Goal: Task Accomplishment & Management: Manage account settings

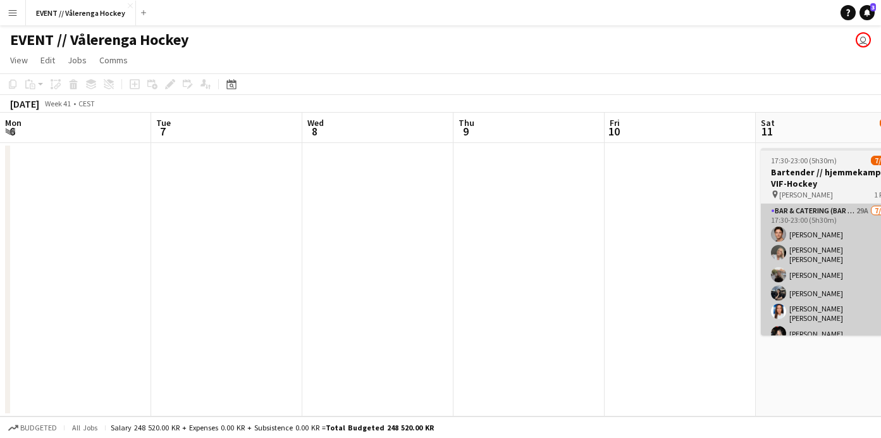
scroll to position [0, 473]
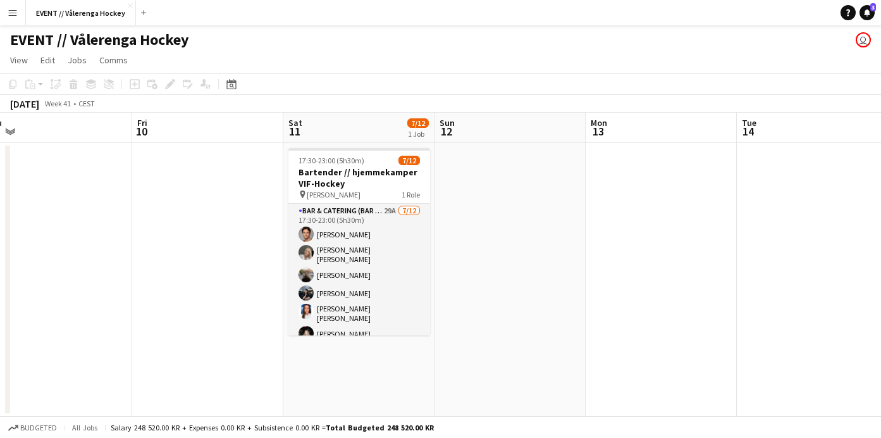
click at [467, 269] on app-date-cell at bounding box center [510, 279] width 151 height 273
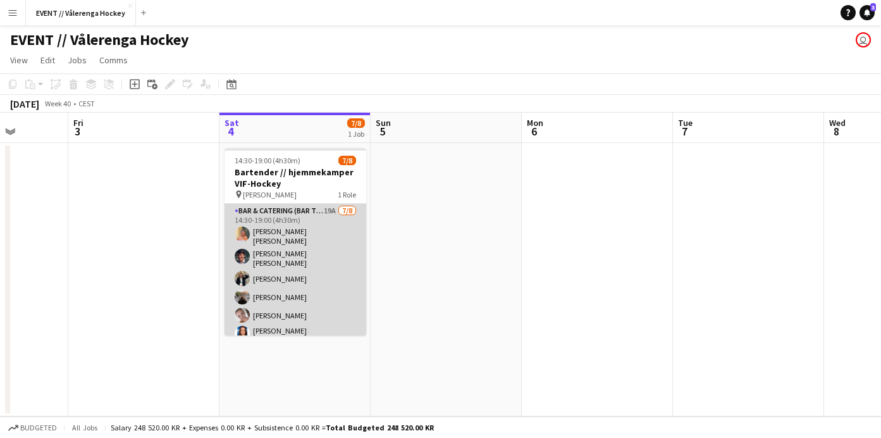
scroll to position [0, 383]
click at [295, 293] on app-card-role "Bar & Catering (Bar Tender) 19A [DATE] 14:30-19:00 (4h30m) [PERSON_NAME] [PERSO…" at bounding box center [297, 295] width 142 height 183
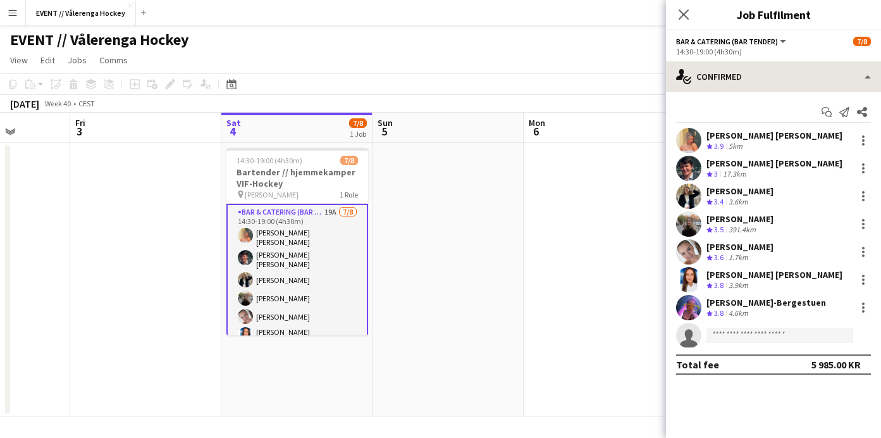
scroll to position [0, 0]
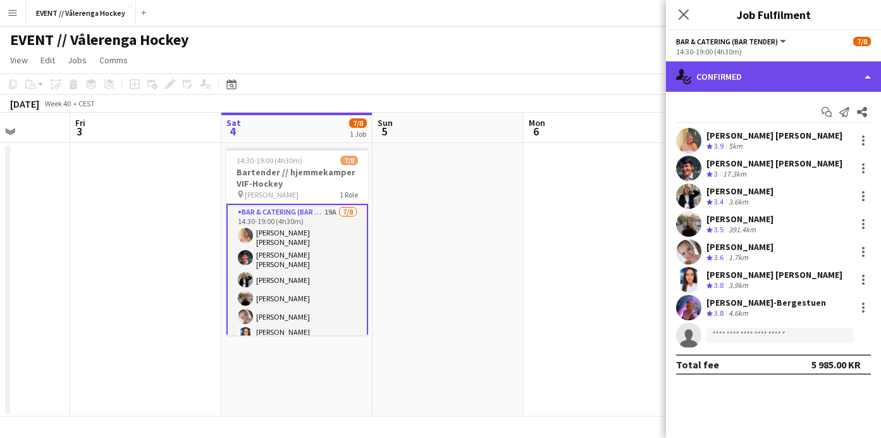
click at [817, 78] on div "single-neutral-actions-check-2 Confirmed" at bounding box center [773, 76] width 215 height 30
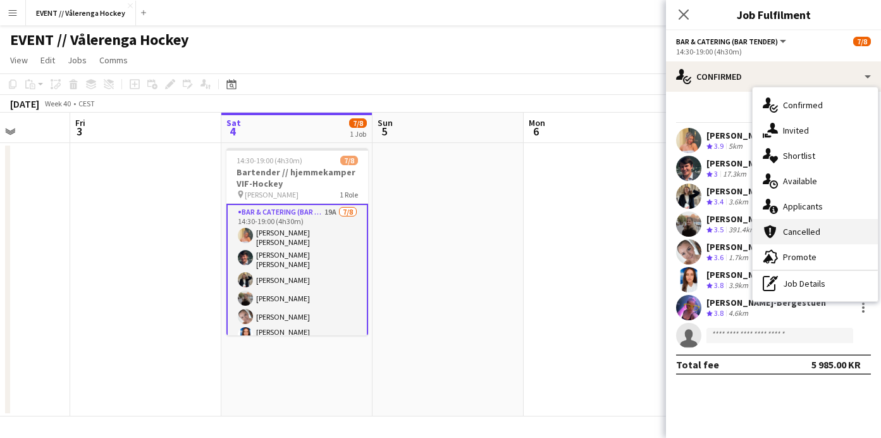
click at [787, 228] on span "Cancelled" at bounding box center [801, 231] width 37 height 11
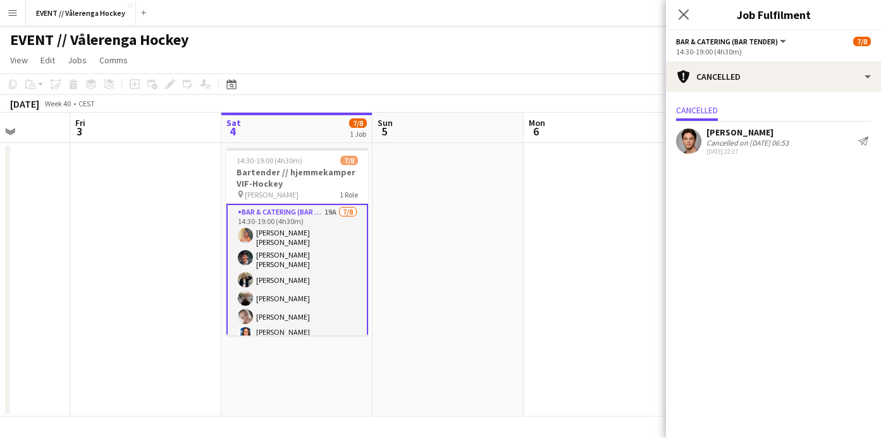
click at [691, 139] on app-user-avatar at bounding box center [688, 140] width 25 height 25
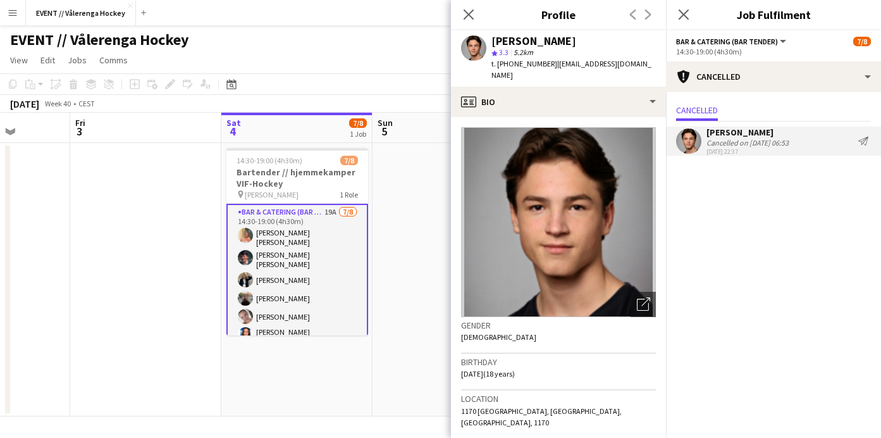
click at [762, 206] on mat-expansion-panel "Cancellations Cancellations Cancelled Ulrik Eeg Cancelled on [DATE] 06:53 [DATE…" at bounding box center [773, 265] width 215 height 346
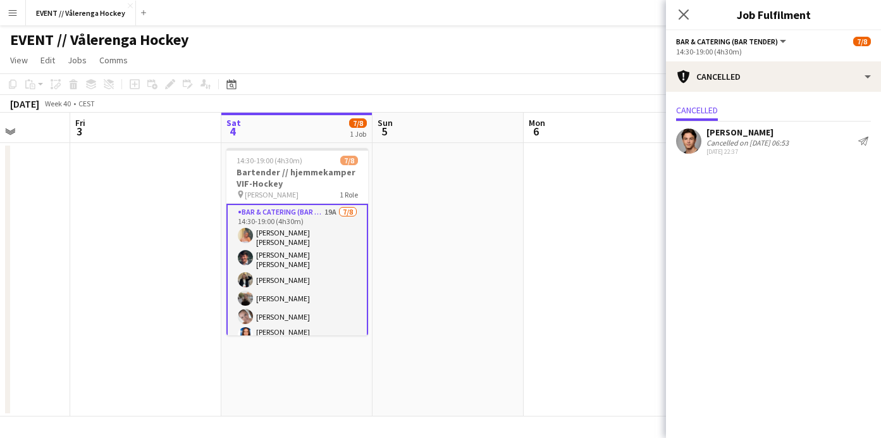
click at [751, 140] on div "Cancelled on [DATE] 06:53" at bounding box center [748, 142] width 82 height 9
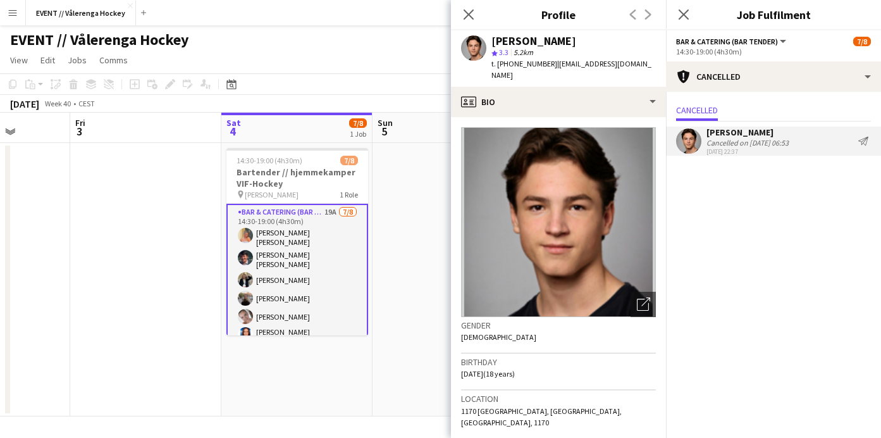
click at [706, 199] on mat-expansion-panel "Cancellations Cancellations Cancelled Ulrik Eeg Cancelled on [DATE] 06:53 [DATE…" at bounding box center [773, 265] width 215 height 346
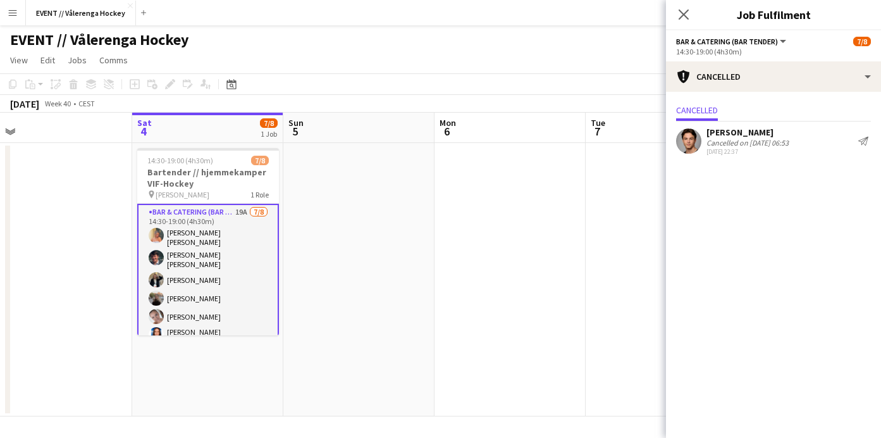
scroll to position [0, 347]
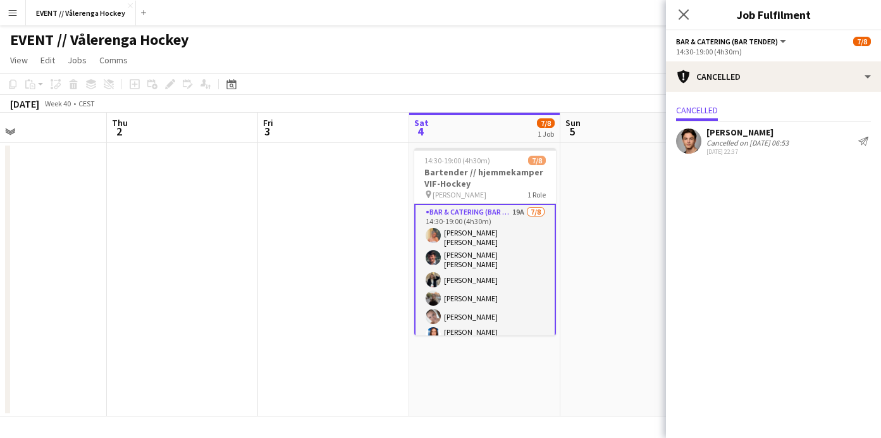
click at [340, 306] on app-date-cell at bounding box center [333, 279] width 151 height 273
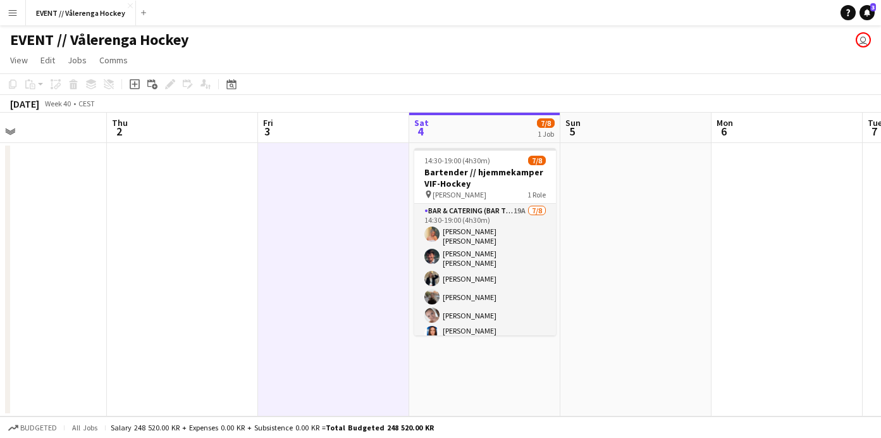
click at [586, 282] on app-date-cell at bounding box center [635, 279] width 151 height 273
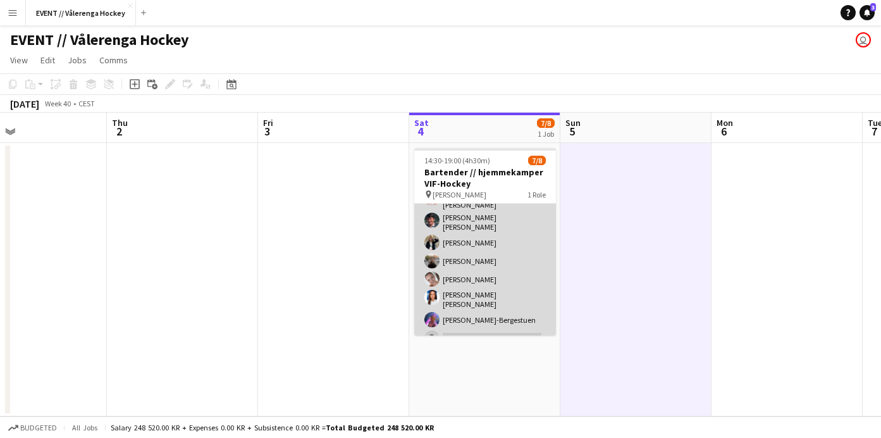
scroll to position [39, 0]
click at [469, 250] on app-card-role "Bar & Catering (Bar Tender) 19A [DATE] 14:30-19:00 (4h30m) [PERSON_NAME] [PERSO…" at bounding box center [485, 255] width 142 height 183
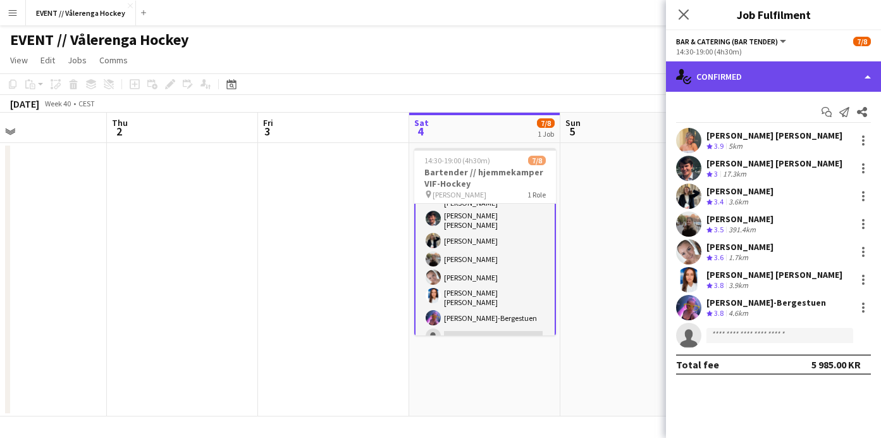
click at [784, 77] on div "single-neutral-actions-check-2 Confirmed" at bounding box center [773, 76] width 215 height 30
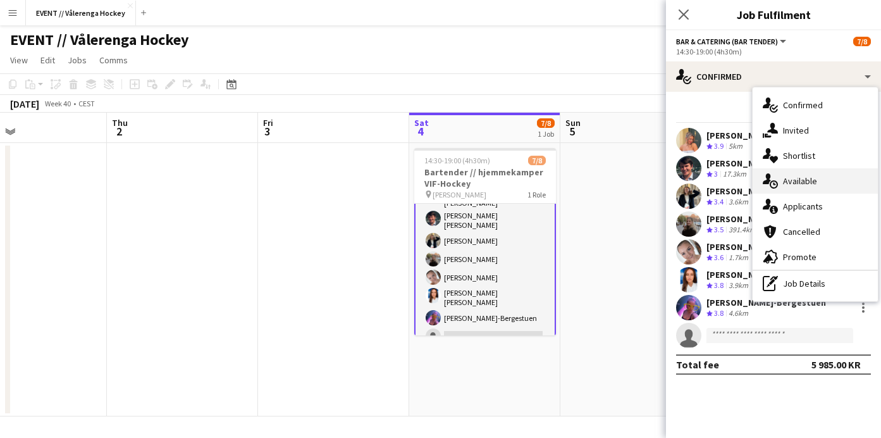
click at [777, 178] on icon "single-neutral-actions-upload" at bounding box center [770, 180] width 15 height 15
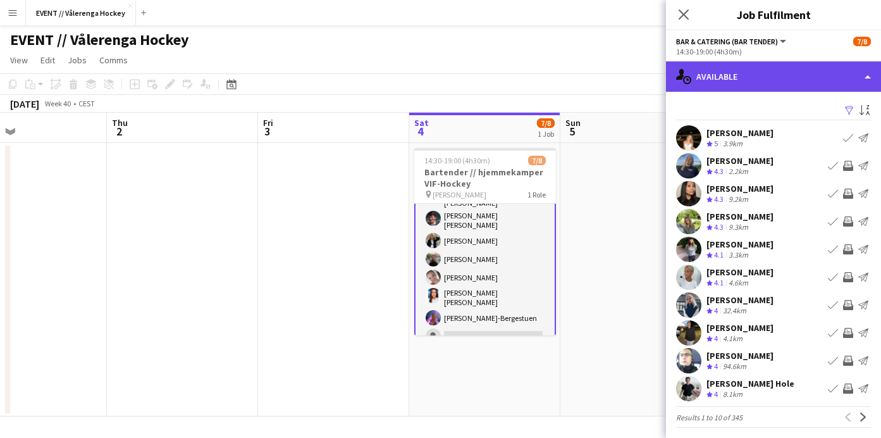
click at [855, 68] on div "single-neutral-actions-upload Available" at bounding box center [773, 76] width 215 height 30
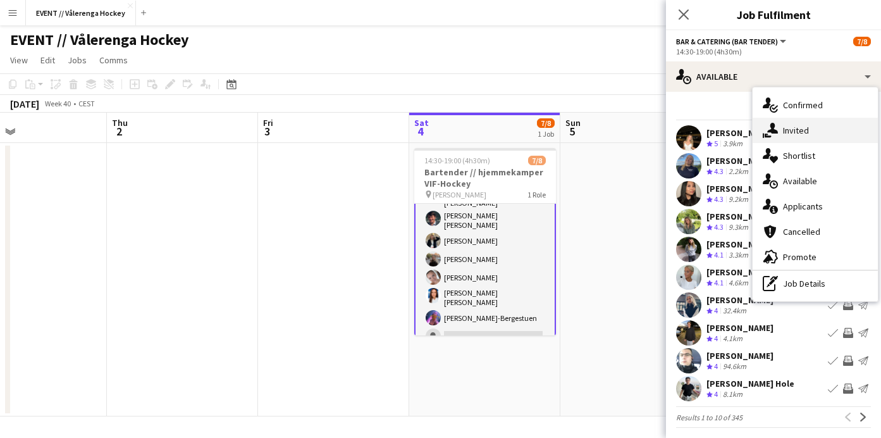
click at [809, 125] on div "single-neutral-actions-share-1 Invited" at bounding box center [815, 130] width 125 height 25
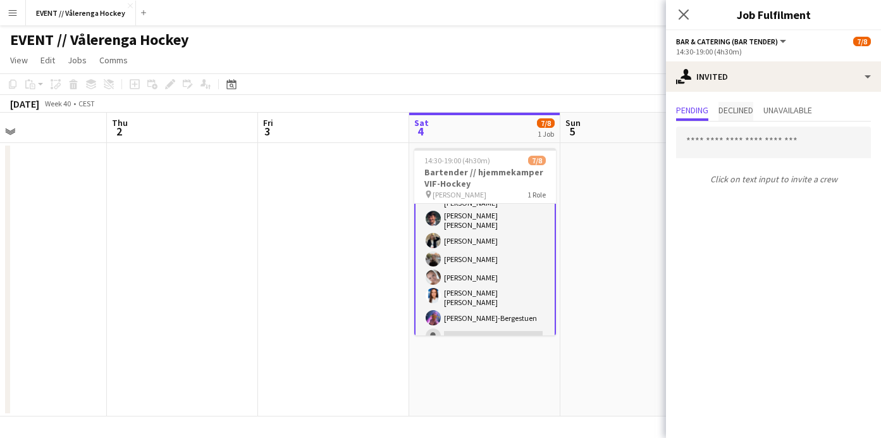
click at [743, 106] on span "Declined" at bounding box center [736, 110] width 35 height 9
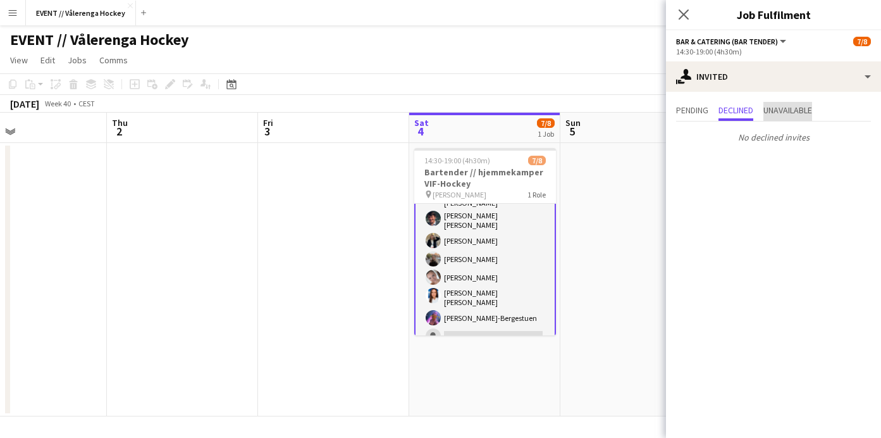
click at [774, 106] on span "Unavailable" at bounding box center [788, 110] width 49 height 9
click at [684, 106] on span "Pending" at bounding box center [692, 110] width 32 height 9
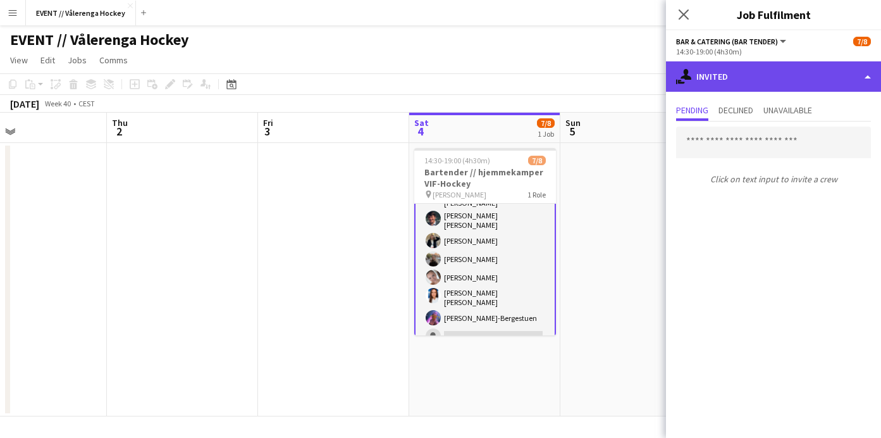
click at [824, 68] on div "single-neutral-actions-share-1 Invited" at bounding box center [773, 76] width 215 height 30
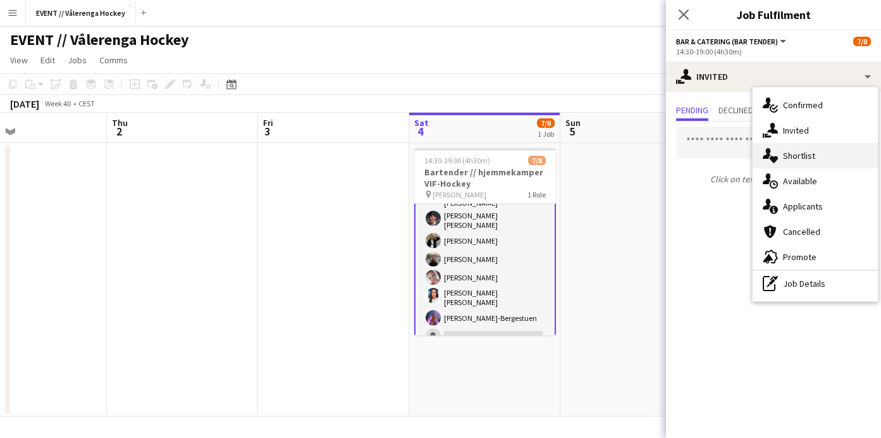
click at [817, 148] on div "single-neutral-actions-heart Shortlist" at bounding box center [815, 155] width 125 height 25
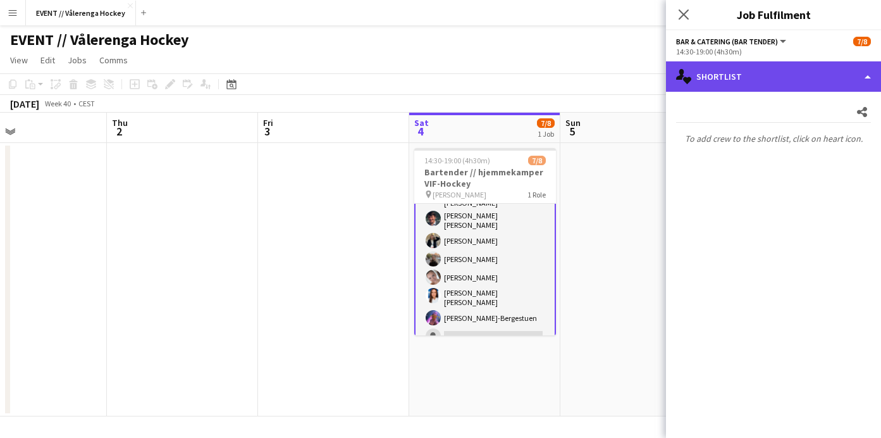
click at [831, 81] on div "single-neutral-actions-heart Shortlist" at bounding box center [773, 76] width 215 height 30
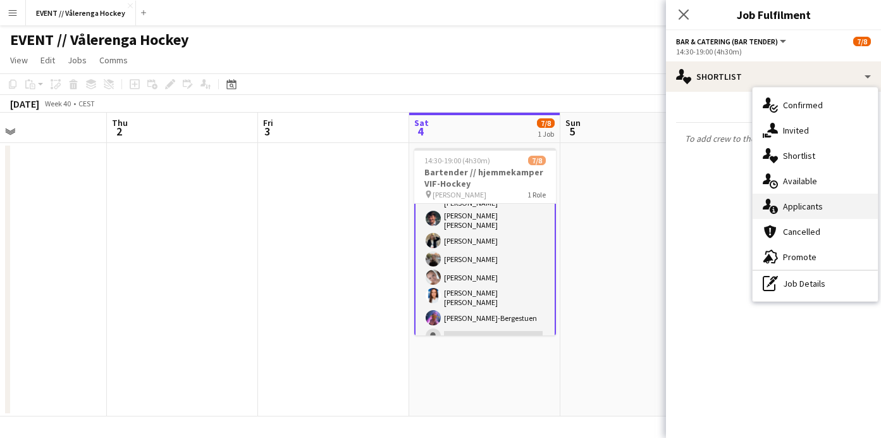
click at [806, 204] on span "Applicants" at bounding box center [803, 206] width 40 height 11
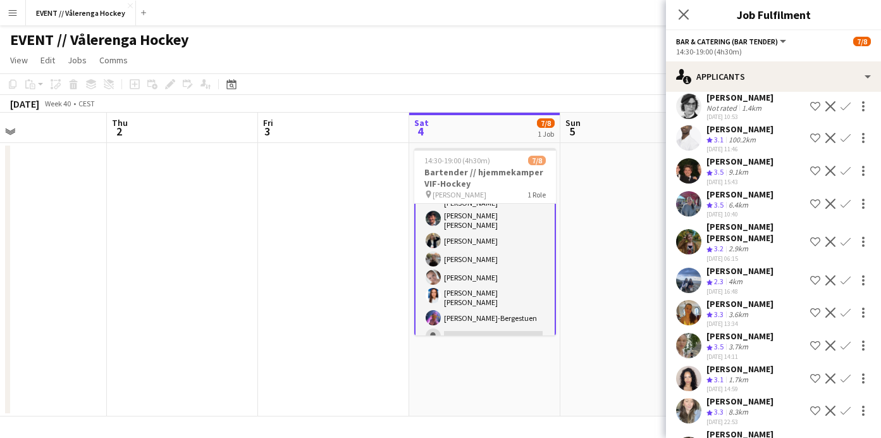
scroll to position [310, 0]
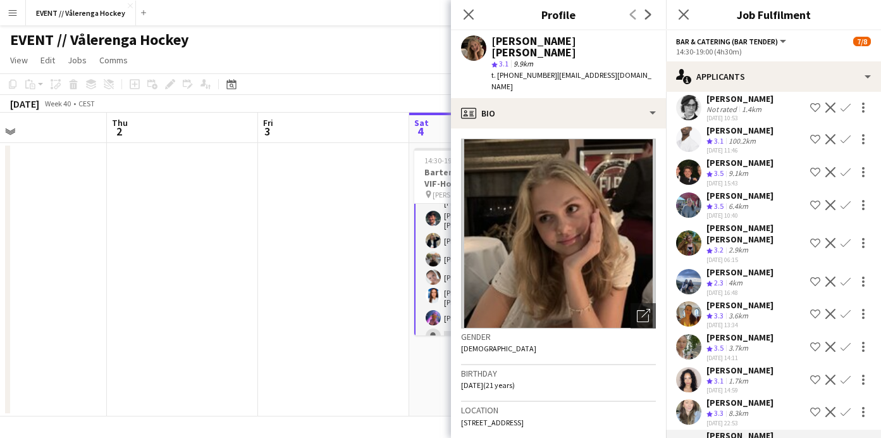
click at [689, 399] on app-user-avatar at bounding box center [688, 411] width 25 height 25
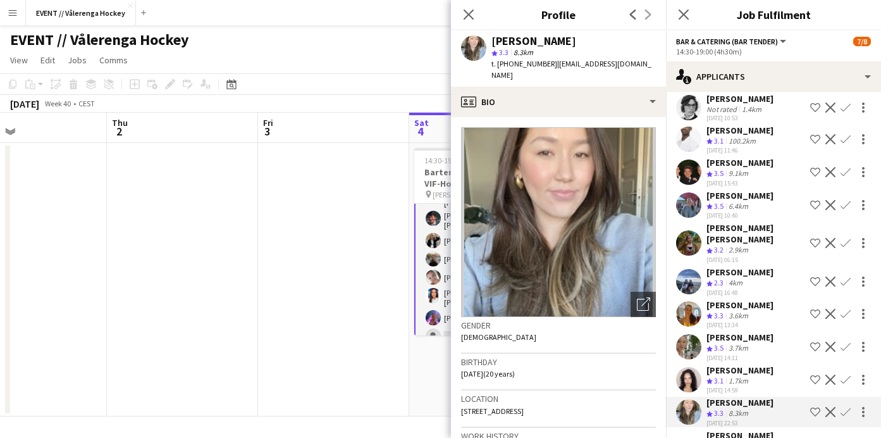
click at [692, 367] on app-user-avatar at bounding box center [688, 379] width 25 height 25
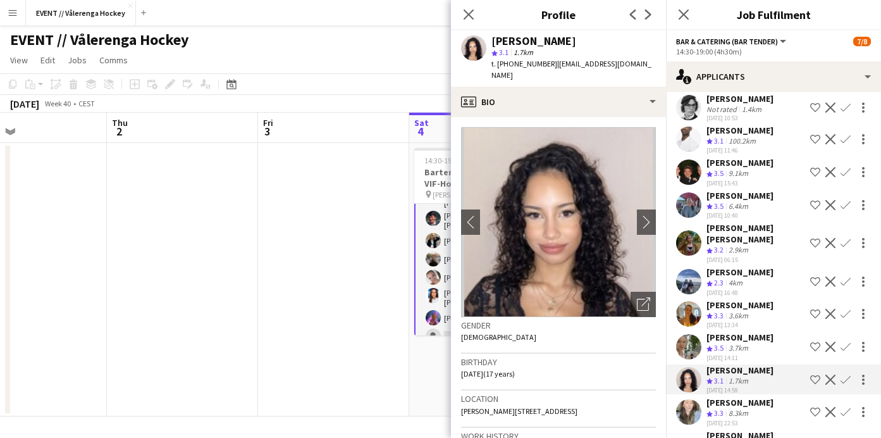
click at [691, 334] on app-user-avatar at bounding box center [688, 346] width 25 height 25
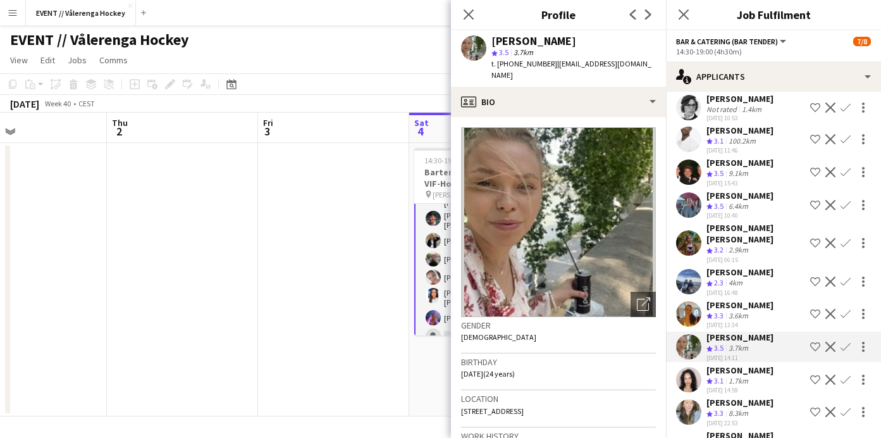
click at [693, 301] on app-user-avatar at bounding box center [688, 313] width 25 height 25
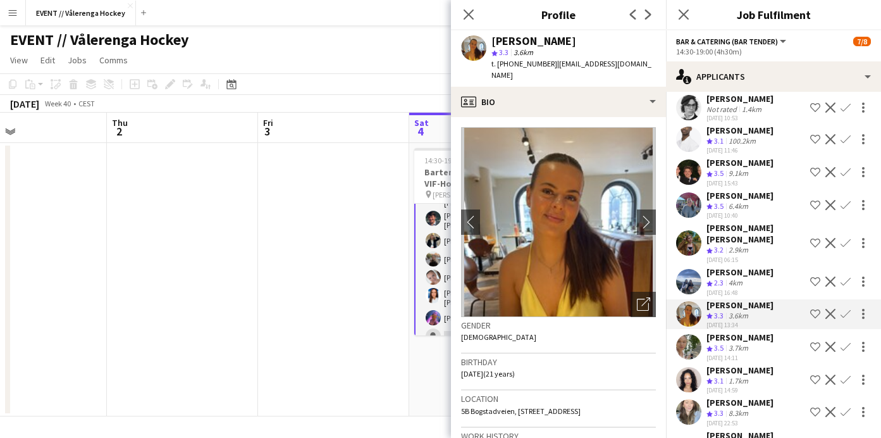
click at [689, 269] on app-user-avatar at bounding box center [688, 281] width 25 height 25
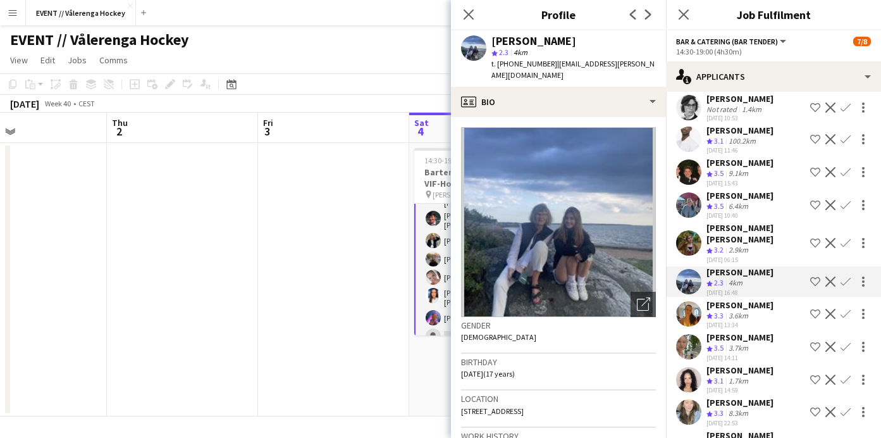
click at [689, 230] on app-user-avatar at bounding box center [688, 242] width 25 height 25
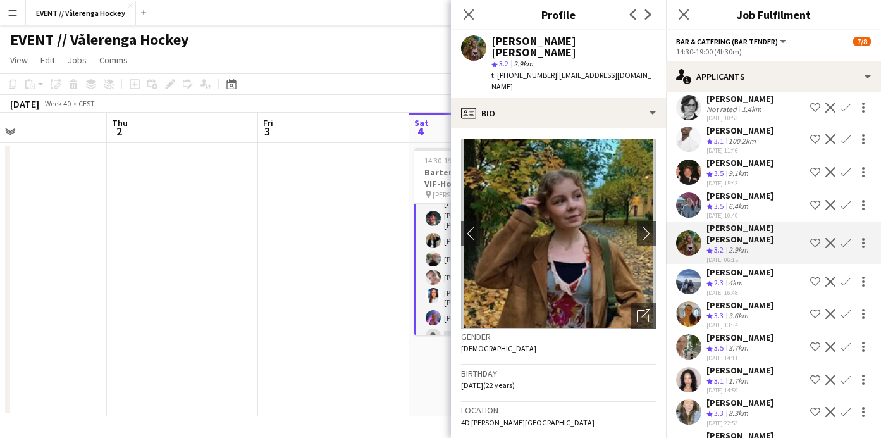
click at [689, 269] on app-user-avatar at bounding box center [688, 281] width 25 height 25
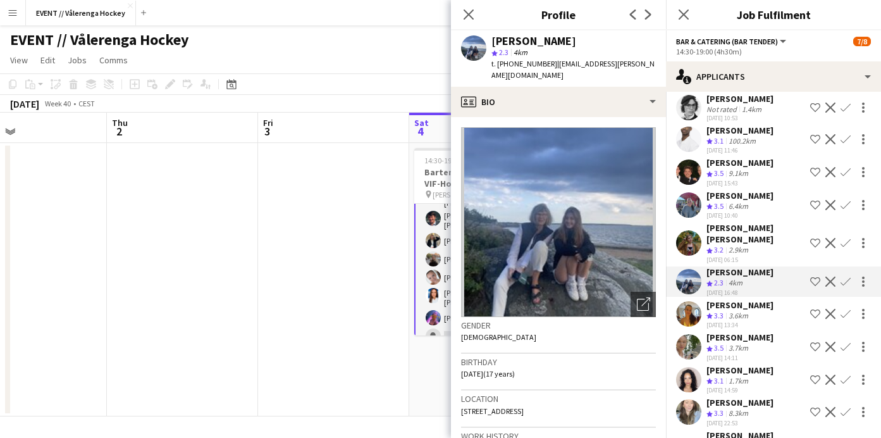
click at [684, 230] on app-user-avatar at bounding box center [688, 242] width 25 height 25
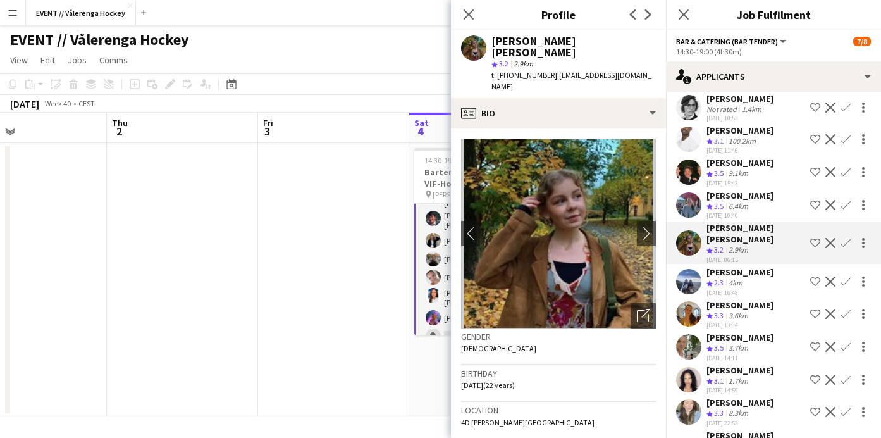
click at [684, 192] on app-user-avatar at bounding box center [688, 204] width 25 height 25
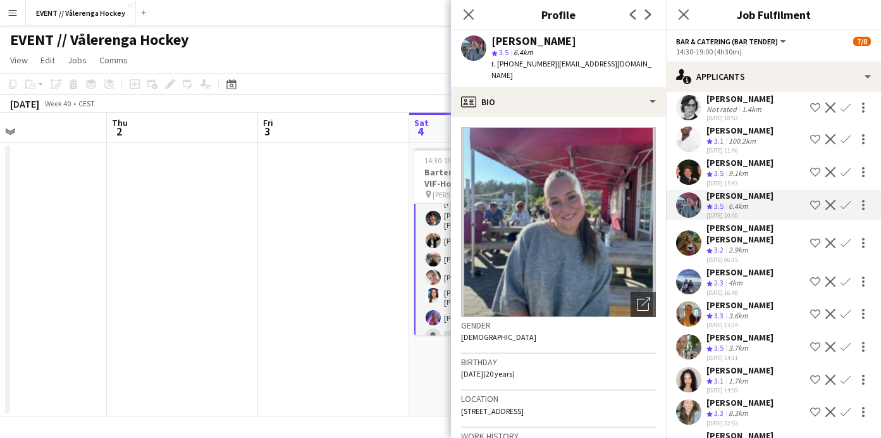
click at [690, 159] on app-user-avatar at bounding box center [688, 171] width 25 height 25
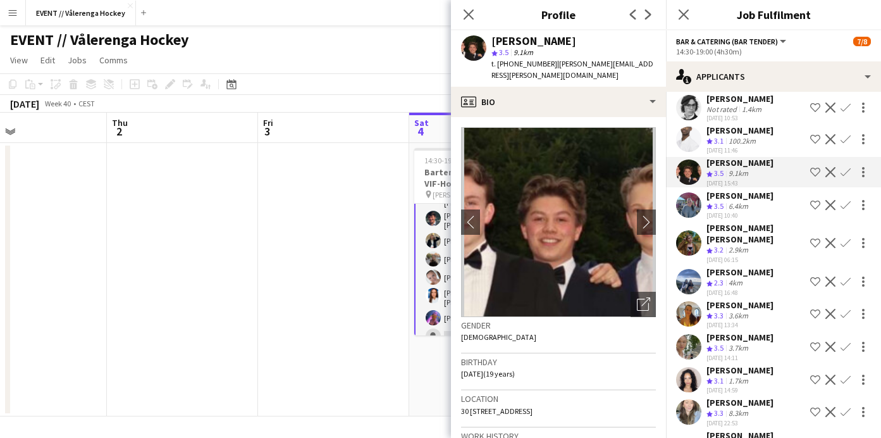
click at [688, 127] on app-user-avatar at bounding box center [688, 139] width 25 height 25
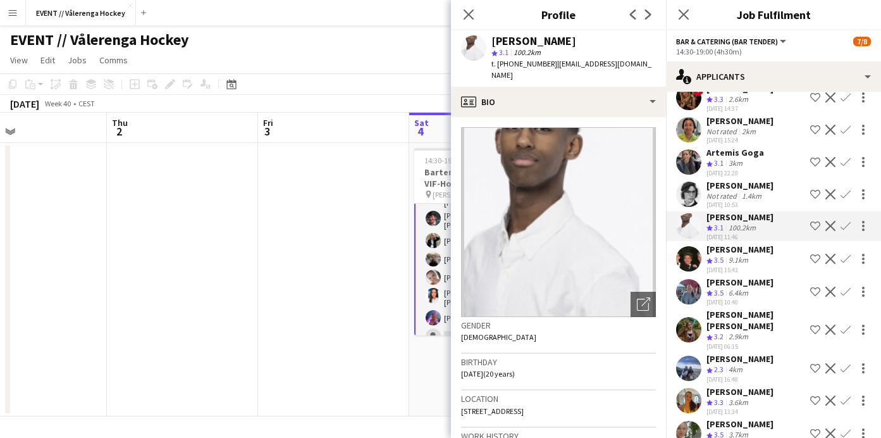
scroll to position [215, 0]
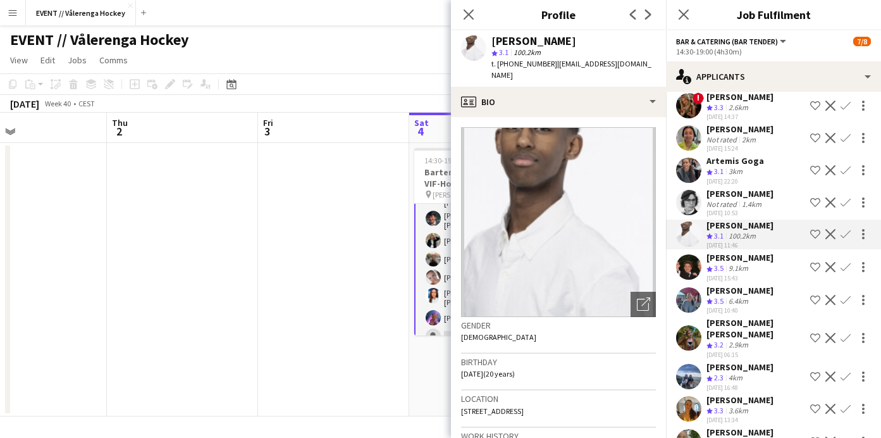
click at [691, 190] on app-user-avatar at bounding box center [688, 202] width 25 height 25
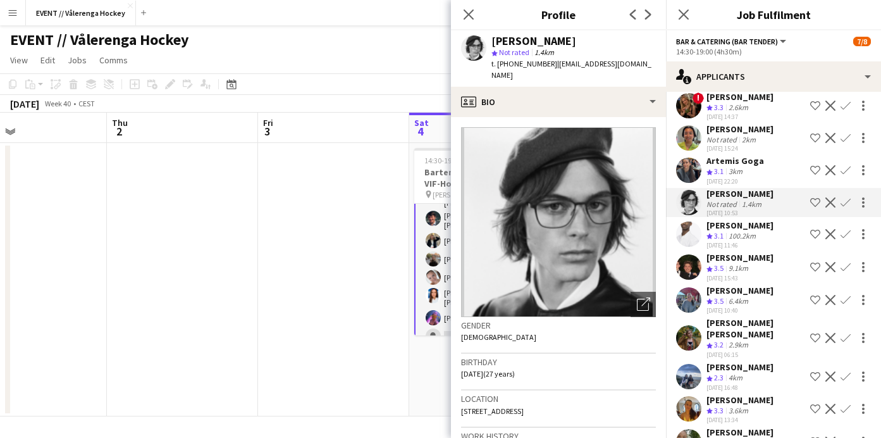
click at [689, 158] on app-user-avatar at bounding box center [688, 170] width 25 height 25
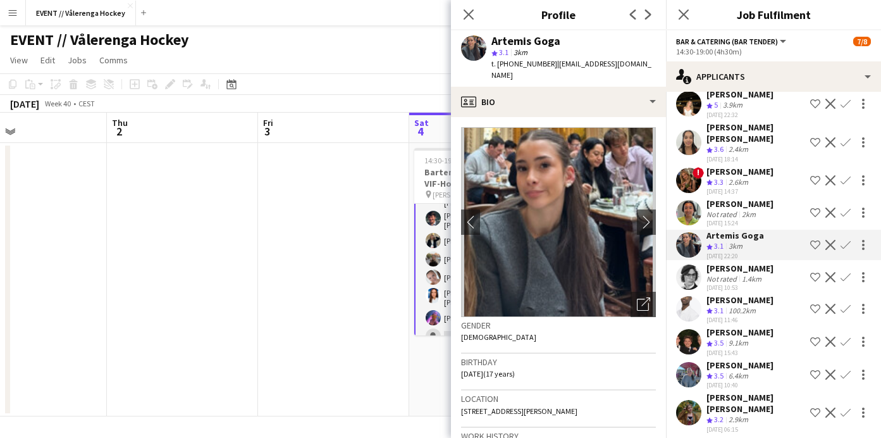
scroll to position [137, 0]
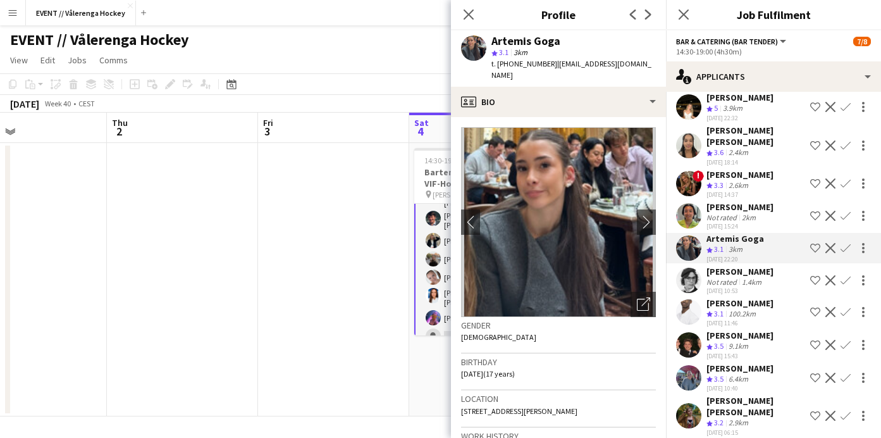
click at [690, 171] on app-user-avatar at bounding box center [688, 183] width 25 height 25
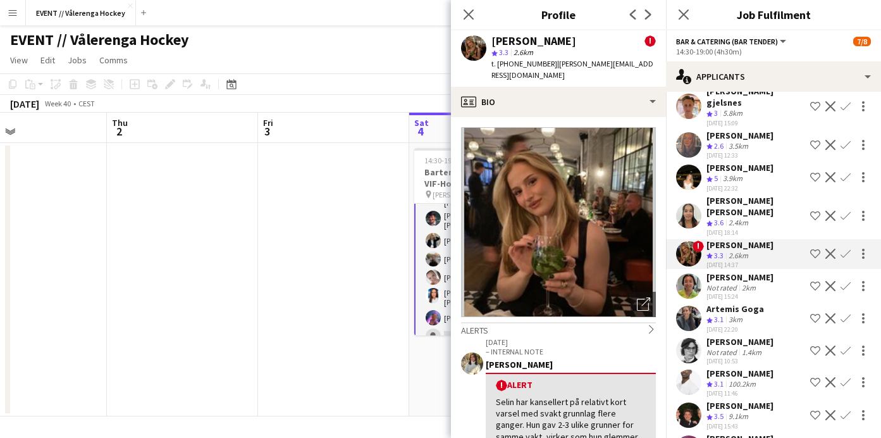
scroll to position [56, 0]
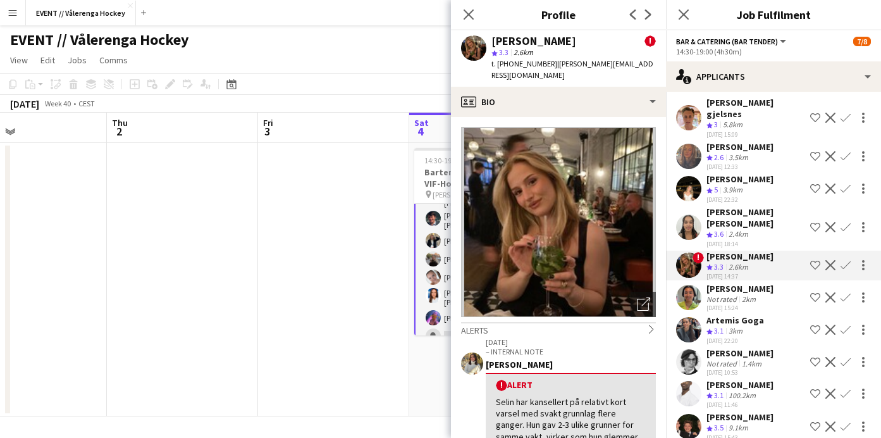
click at [687, 214] on app-user-avatar at bounding box center [688, 226] width 25 height 25
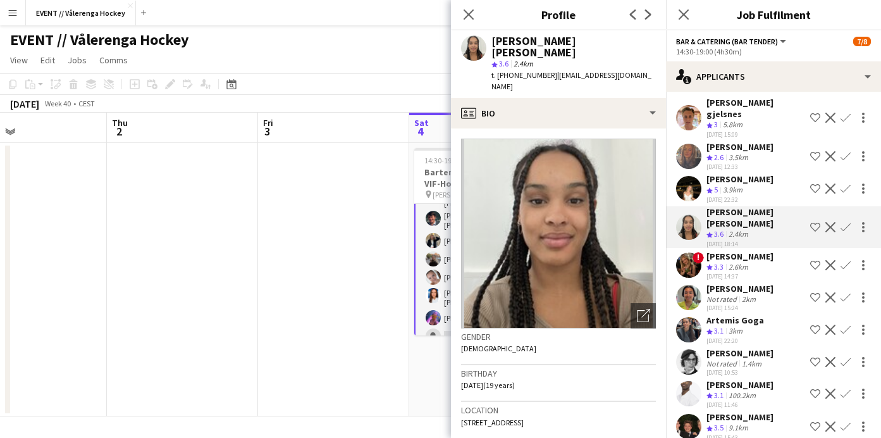
click at [688, 176] on app-user-avatar at bounding box center [688, 188] width 25 height 25
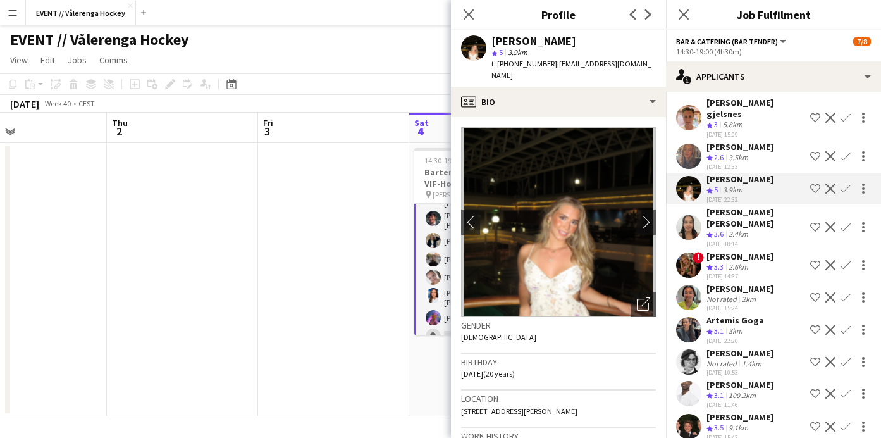
click at [688, 144] on app-user-avatar at bounding box center [688, 156] width 25 height 25
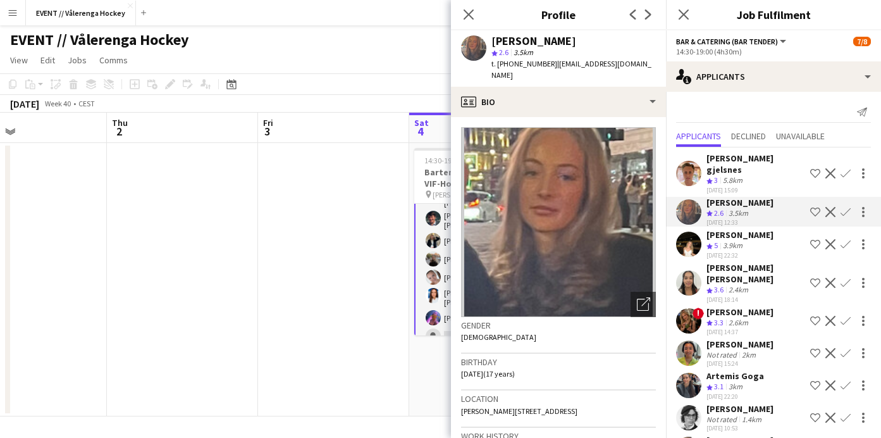
scroll to position [0, 0]
click at [688, 168] on app-user-avatar at bounding box center [688, 173] width 25 height 25
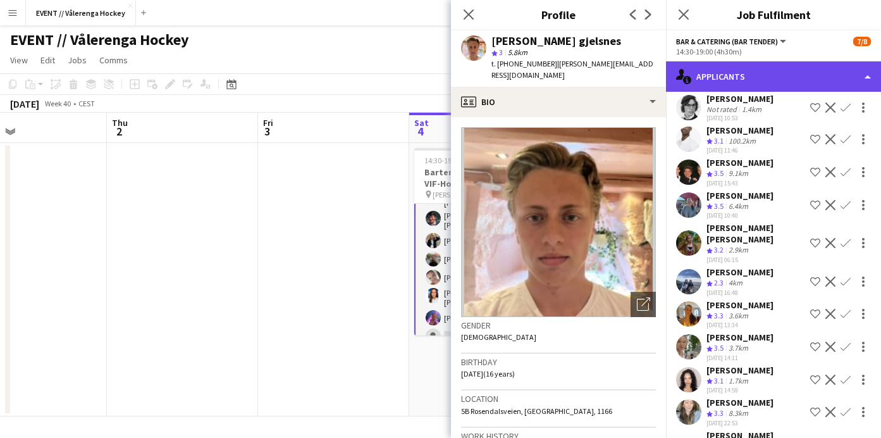
click at [715, 73] on div "single-neutral-actions-information Applicants" at bounding box center [773, 76] width 215 height 30
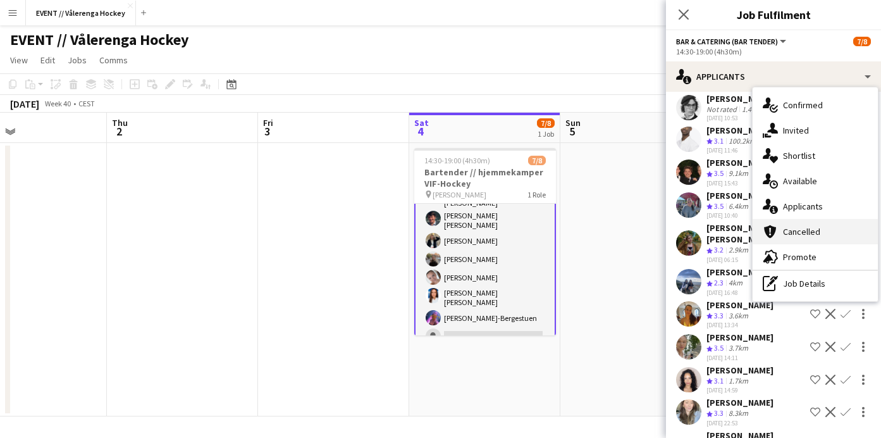
click at [788, 228] on span "Cancelled" at bounding box center [801, 231] width 37 height 11
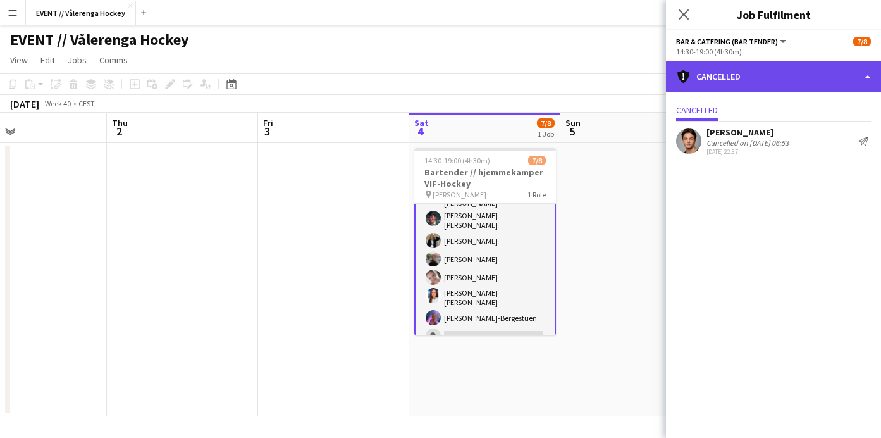
click at [755, 83] on div "cancellation Cancelled" at bounding box center [773, 76] width 215 height 30
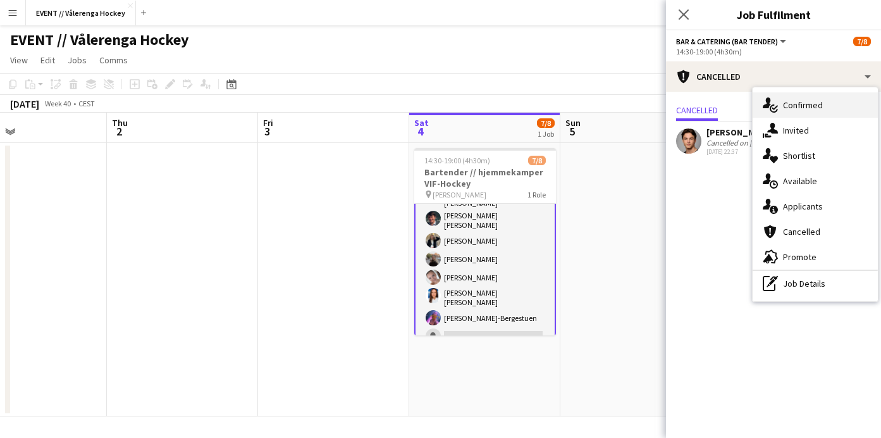
click at [802, 102] on span "Confirmed" at bounding box center [803, 104] width 40 height 11
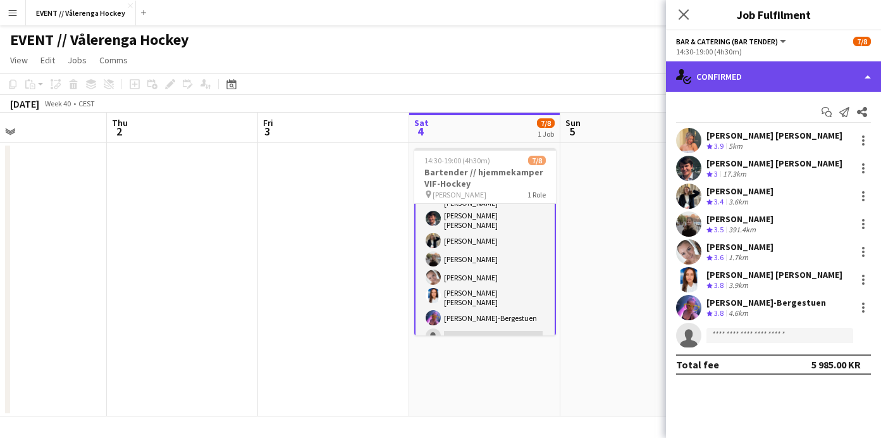
click at [741, 86] on div "single-neutral-actions-check-2 Confirmed" at bounding box center [773, 76] width 215 height 30
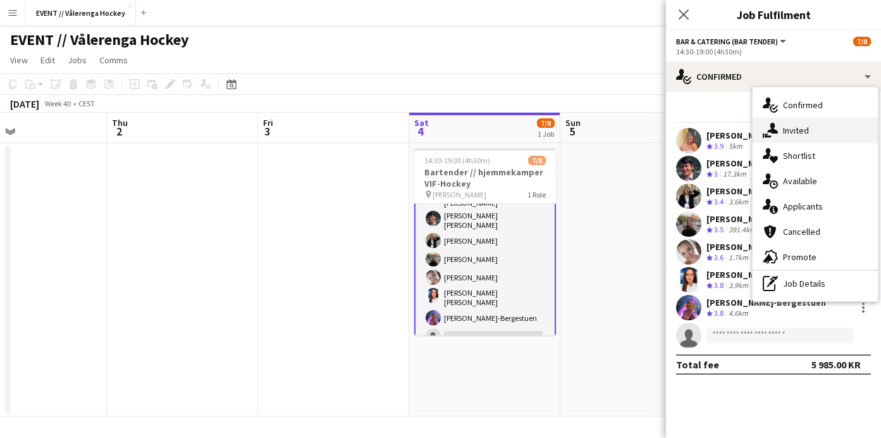
click at [805, 134] on span "Invited" at bounding box center [796, 130] width 26 height 11
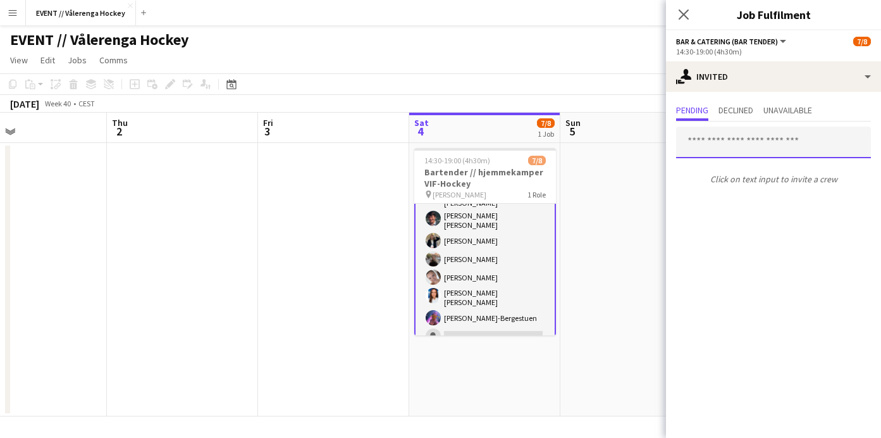
click at [697, 144] on input "text" at bounding box center [773, 143] width 195 height 32
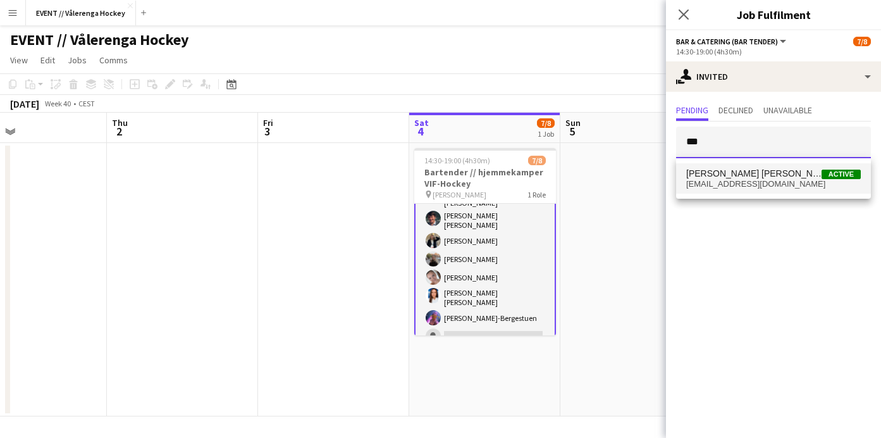
type input "***"
click at [707, 183] on span "[EMAIL_ADDRESS][DOMAIN_NAME]" at bounding box center [773, 184] width 175 height 10
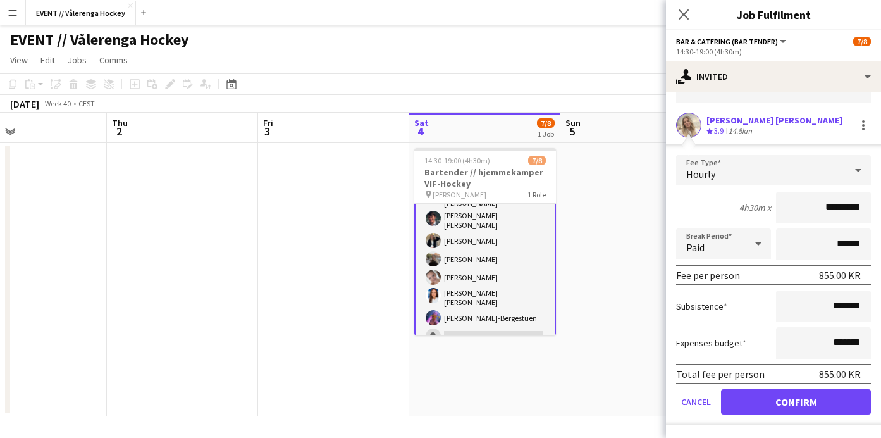
scroll to position [82, 0]
click at [748, 392] on button "Confirm" at bounding box center [796, 401] width 150 height 25
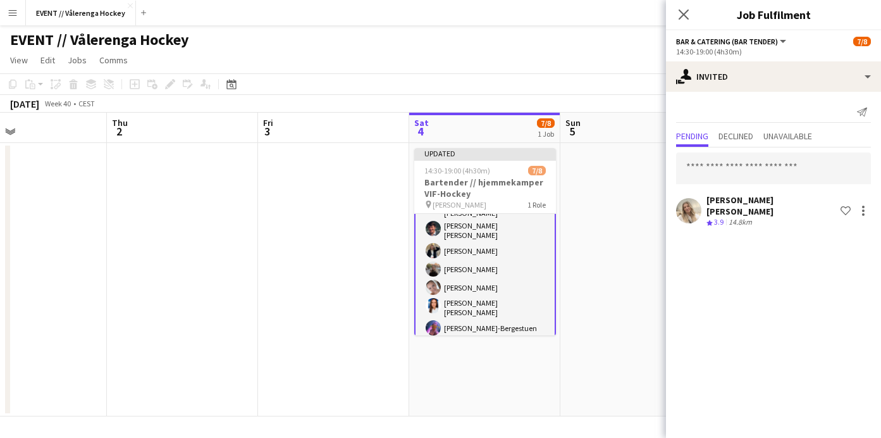
click at [688, 214] on app-user-avatar at bounding box center [688, 210] width 25 height 25
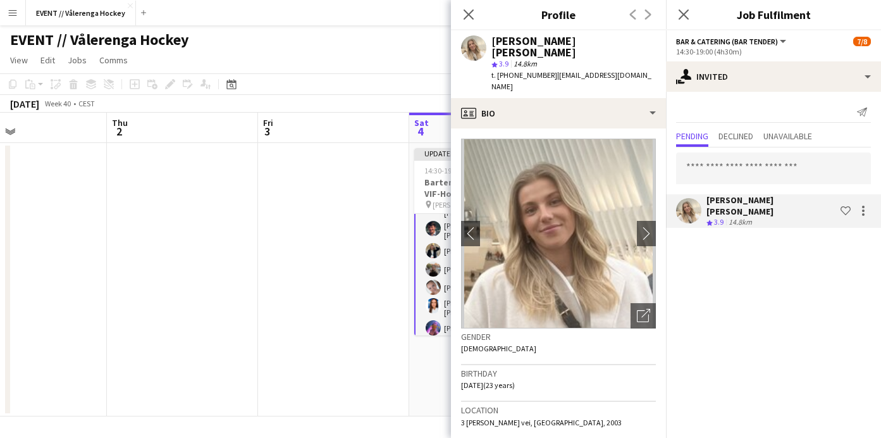
drag, startPoint x: 544, startPoint y: 63, endPoint x: 644, endPoint y: 65, distance: 100.0
click at [644, 65] on div "[PERSON_NAME] [PERSON_NAME] star 3.9 14.8km t. [PHONE_NUMBER] | [PERSON_NAME][E…" at bounding box center [558, 64] width 215 height 68
copy span "[EMAIL_ADDRESS][DOMAIN_NAME]"
click at [341, 285] on app-date-cell at bounding box center [333, 279] width 151 height 273
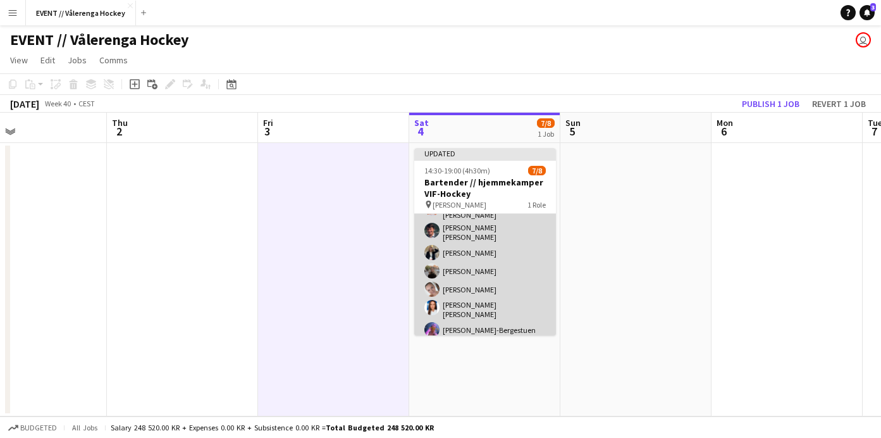
scroll to position [44, 0]
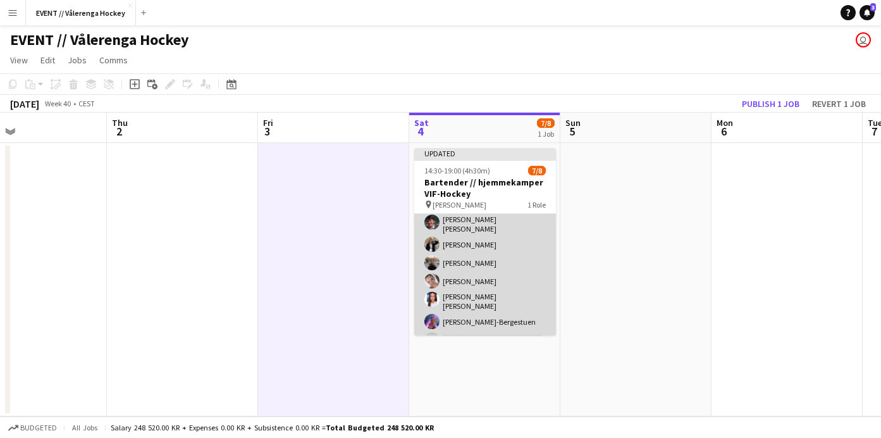
click at [446, 311] on app-card-role "Bar & Catering (Bar Tender) 1I 19A [DATE] 14:30-19:00 (4h30m) [PERSON_NAME] [PE…" at bounding box center [485, 261] width 142 height 183
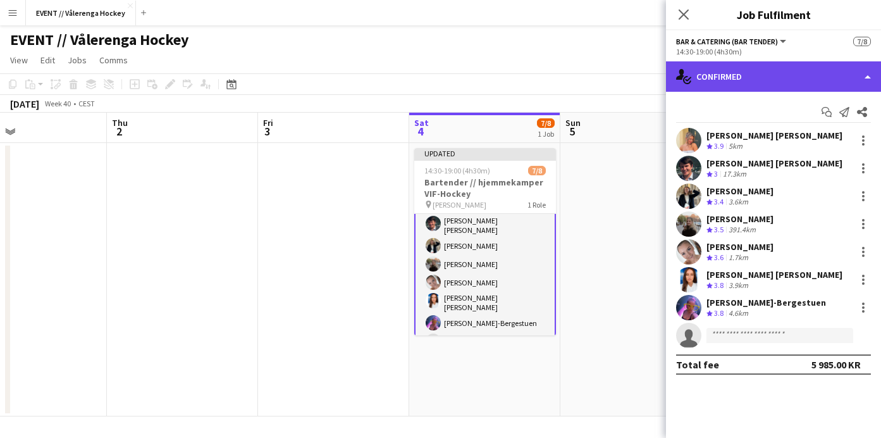
click at [744, 77] on div "single-neutral-actions-check-2 Confirmed" at bounding box center [773, 76] width 215 height 30
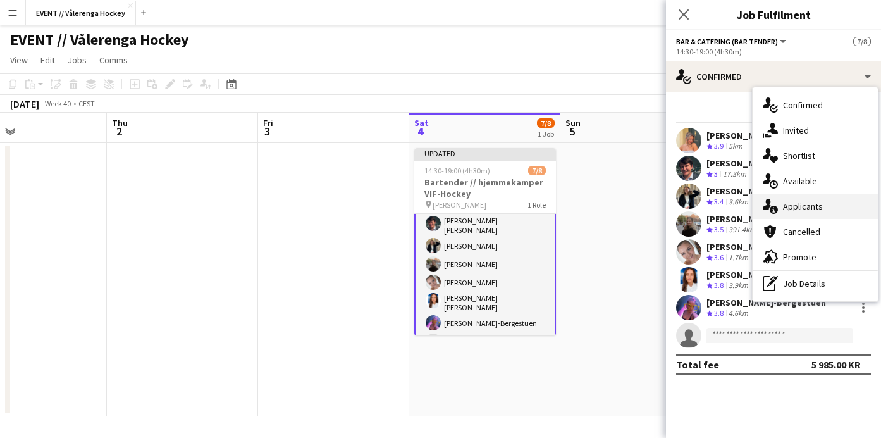
click at [786, 205] on span "Applicants" at bounding box center [803, 206] width 40 height 11
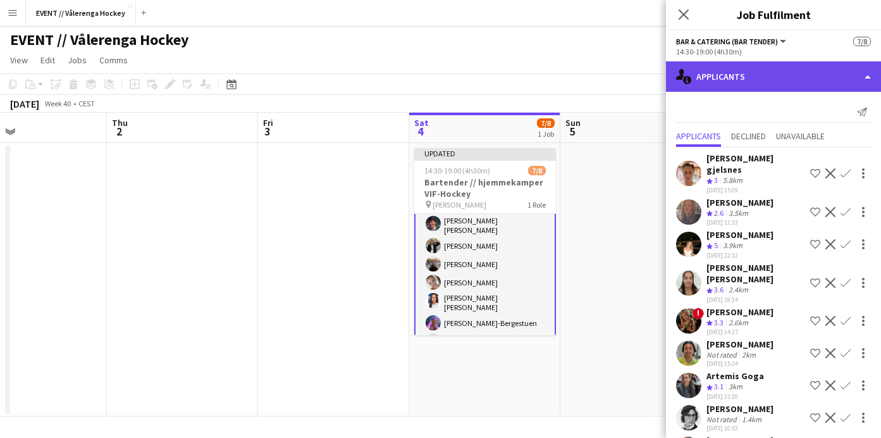
click at [804, 78] on div "single-neutral-actions-information Applicants" at bounding box center [773, 76] width 215 height 30
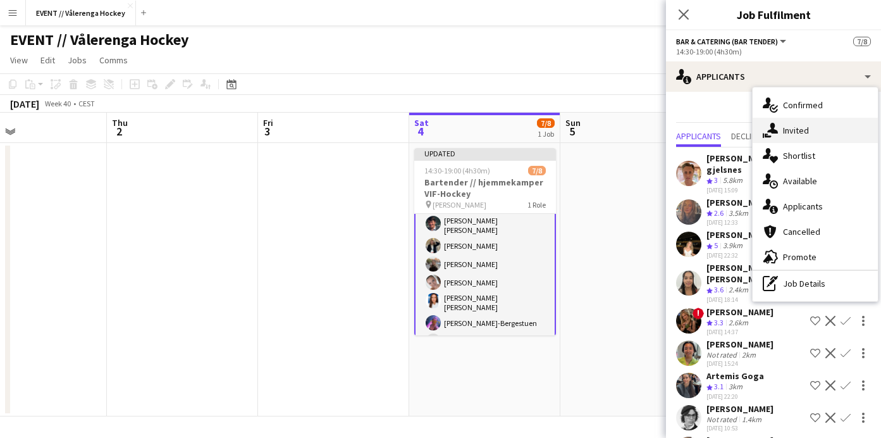
click at [793, 130] on span "Invited" at bounding box center [796, 130] width 26 height 11
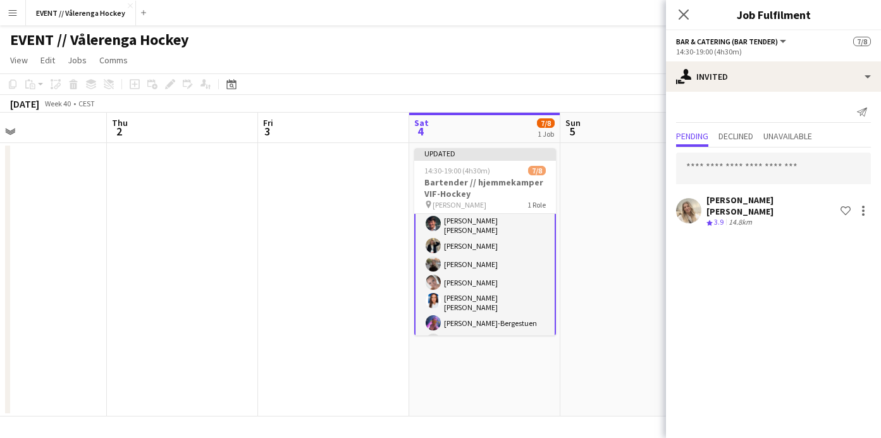
click at [691, 207] on app-user-avatar at bounding box center [688, 210] width 25 height 25
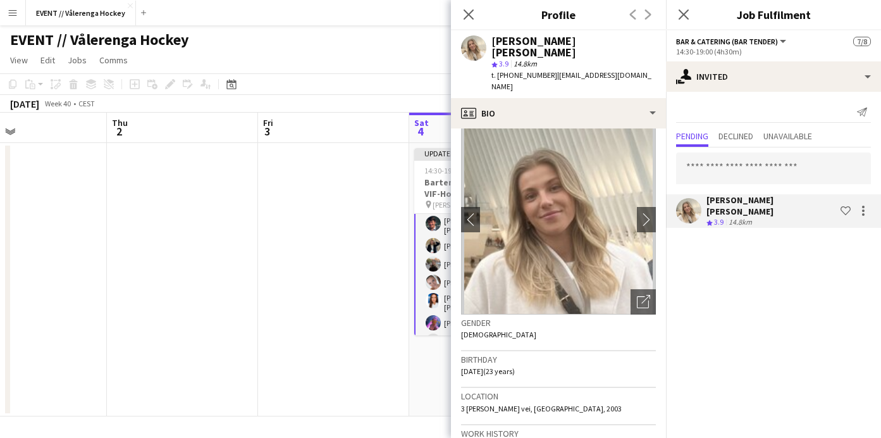
scroll to position [17, 0]
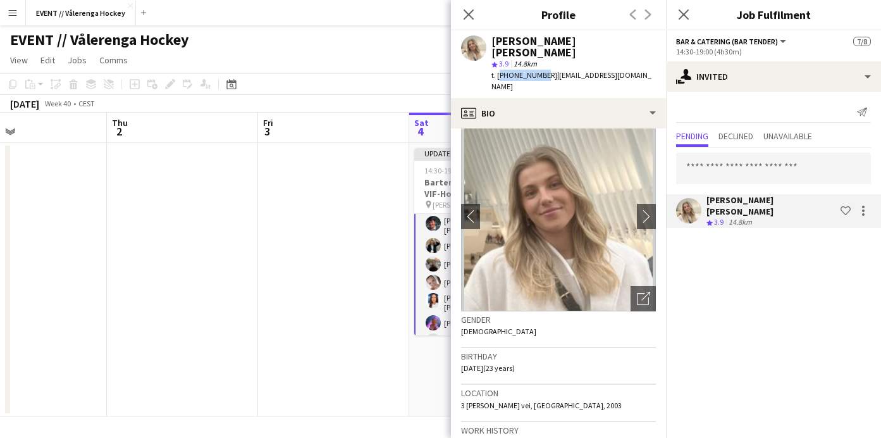
drag, startPoint x: 498, startPoint y: 66, endPoint x: 538, endPoint y: 66, distance: 39.9
click at [538, 70] on span "t. [PHONE_NUMBER]" at bounding box center [525, 74] width 66 height 9
copy span "[PHONE_NUMBER]"
